Goal: Task Accomplishment & Management: Use online tool/utility

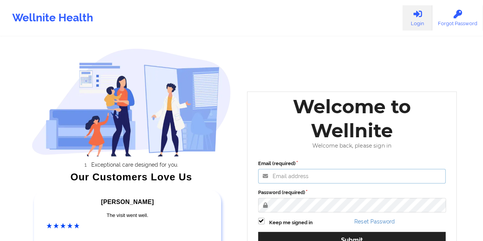
click at [305, 178] on input "Email (required)" at bounding box center [352, 176] width 188 height 15
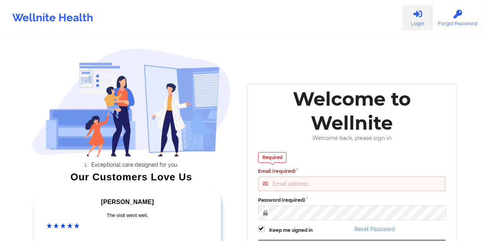
type input "[EMAIL_ADDRESS][DOMAIN_NAME]"
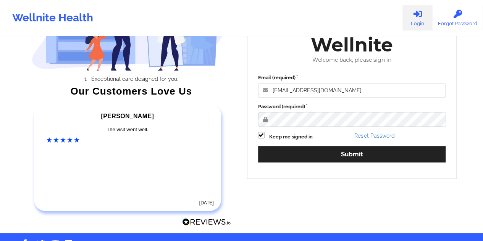
scroll to position [109, 0]
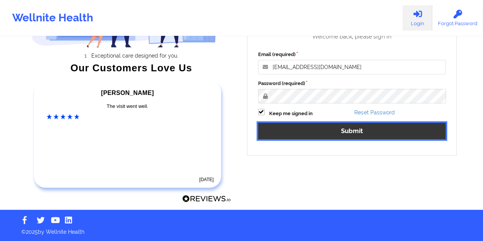
click at [336, 133] on button "Submit" at bounding box center [352, 131] width 188 height 16
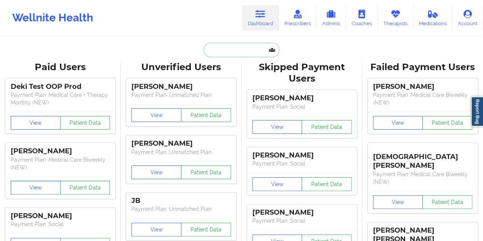
click at [252, 52] on input "text" at bounding box center [241, 50] width 76 height 15
paste input "[EMAIL_ADDRESS][DOMAIN_NAME]"
type input "[EMAIL_ADDRESS][DOMAIN_NAME]"
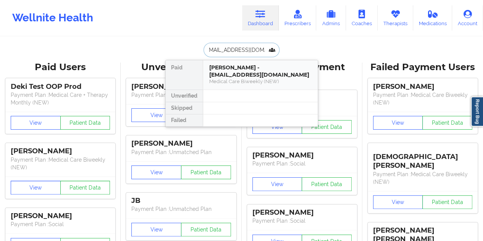
click at [240, 69] on div "[PERSON_NAME] - [EMAIL_ADDRESS][DOMAIN_NAME]" at bounding box center [260, 71] width 102 height 14
